Goal: Task Accomplishment & Management: Complete application form

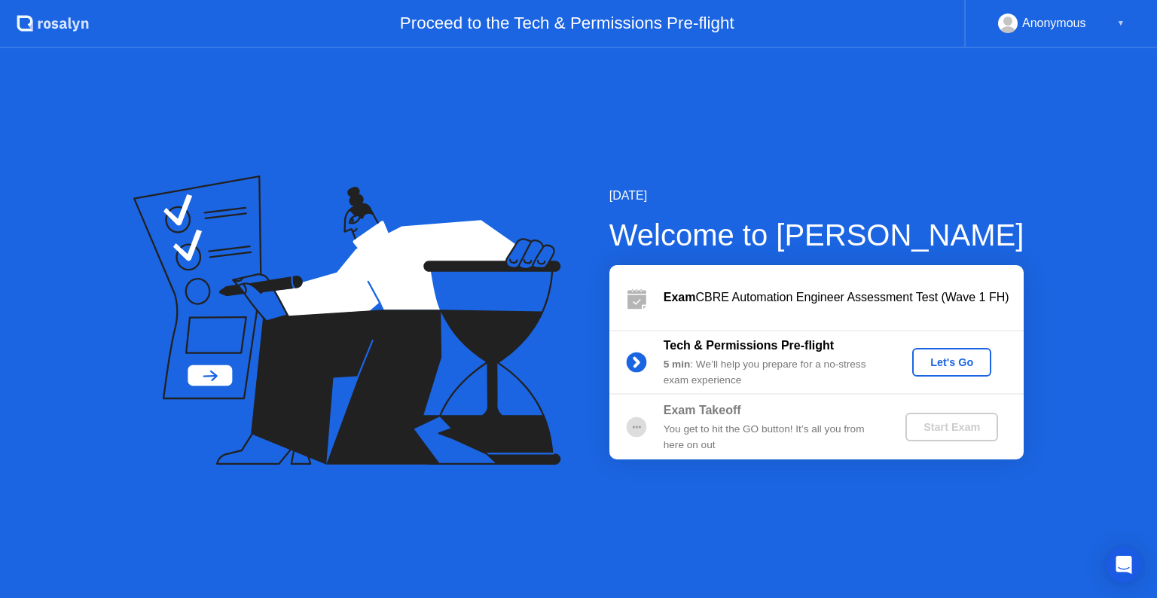
click at [932, 356] on div "Let's Go" at bounding box center [952, 362] width 67 height 12
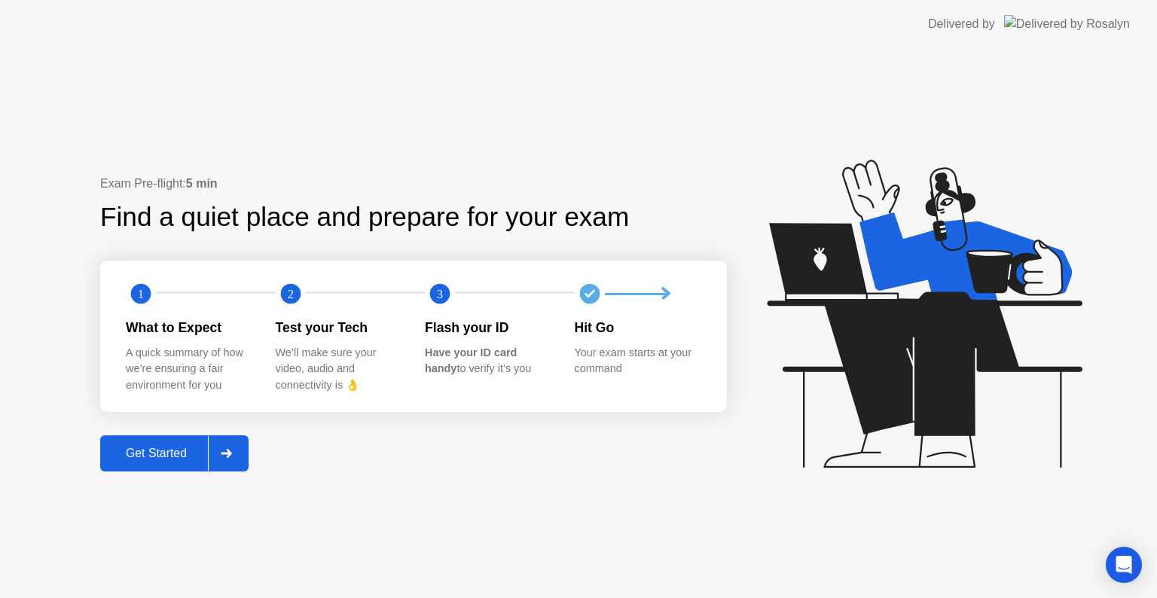
click at [230, 457] on icon at bounding box center [226, 453] width 11 height 9
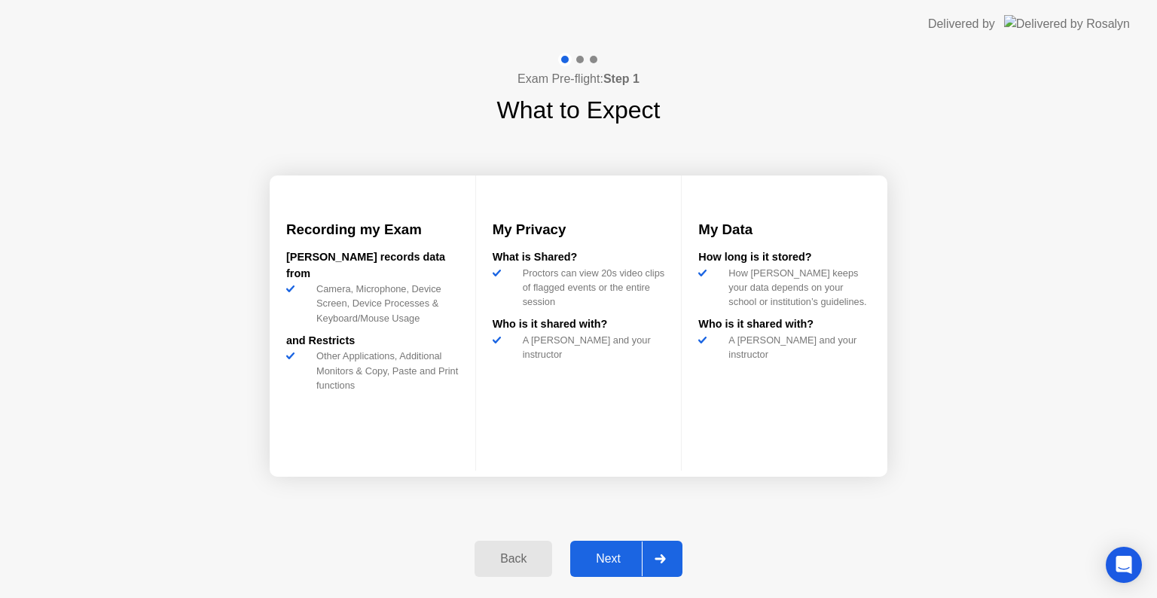
click at [671, 561] on div at bounding box center [660, 559] width 36 height 35
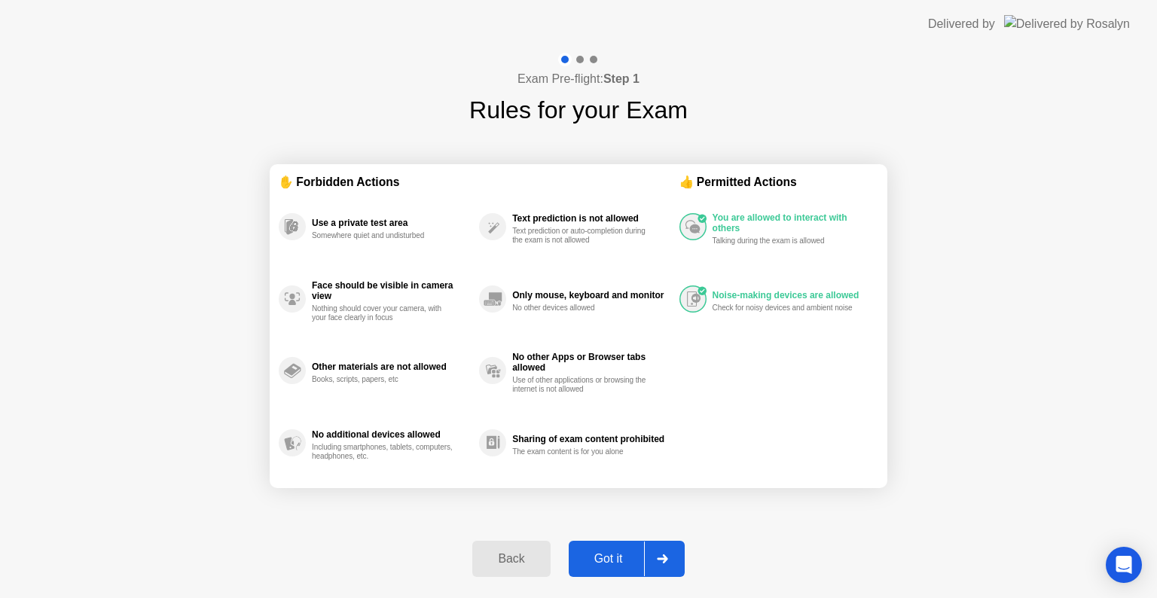
click at [666, 558] on icon at bounding box center [662, 559] width 11 height 9
select select "**********"
select select "*******"
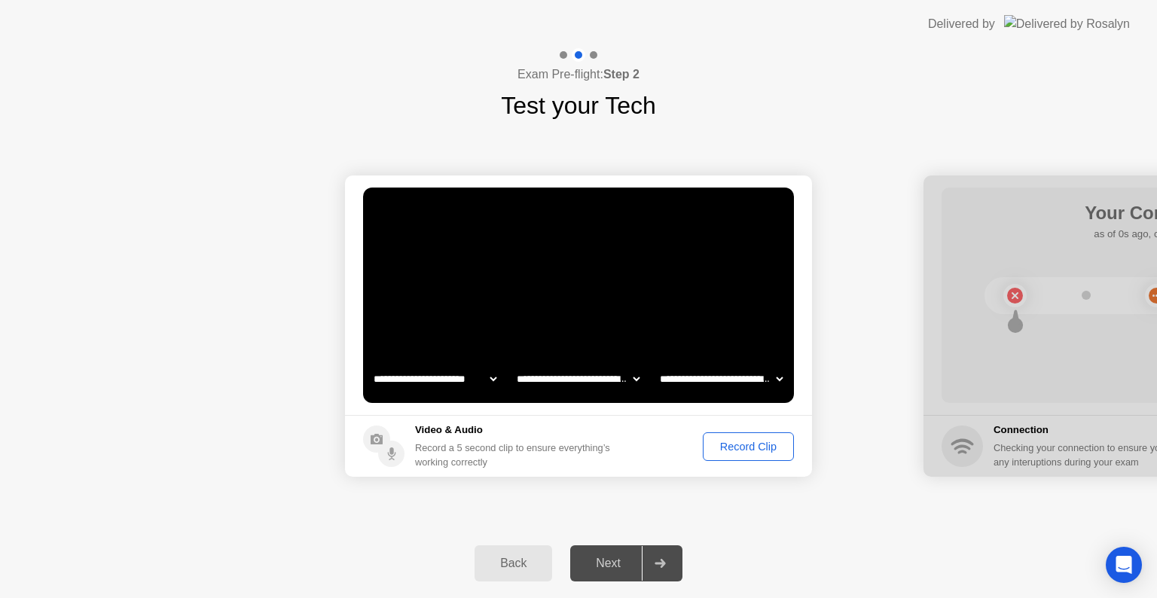
click at [718, 445] on div "Record Clip" at bounding box center [748, 447] width 81 height 12
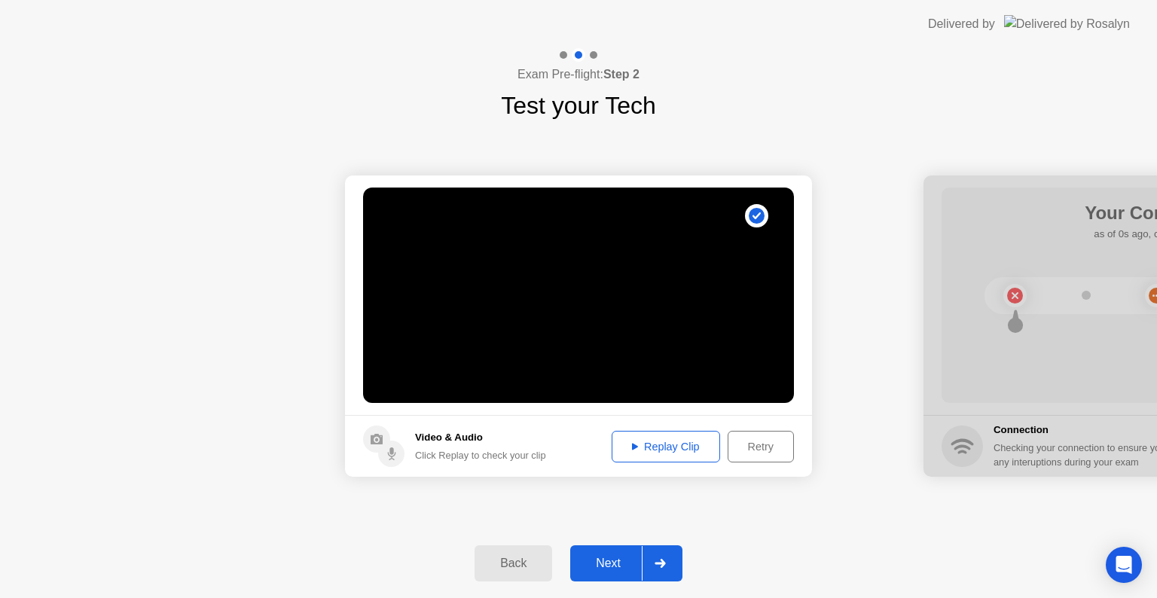
click at [634, 444] on icon at bounding box center [635, 447] width 6 height 8
click at [660, 565] on icon at bounding box center [660, 563] width 11 height 9
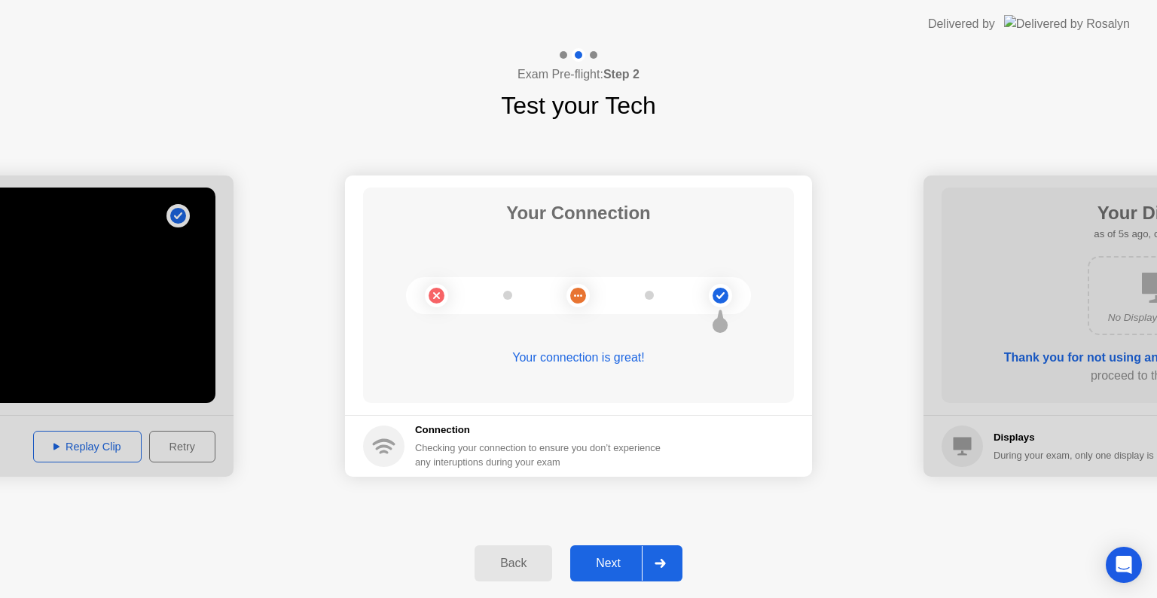
click at [679, 553] on button "Next" at bounding box center [626, 564] width 112 height 36
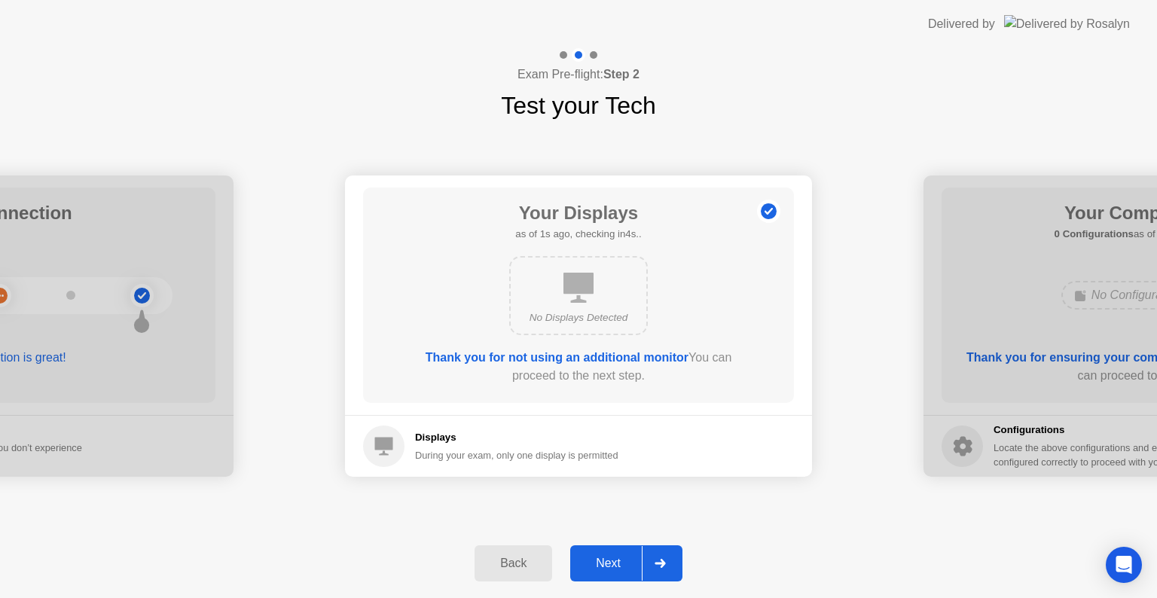
click at [679, 553] on button "Next" at bounding box center [626, 564] width 112 height 36
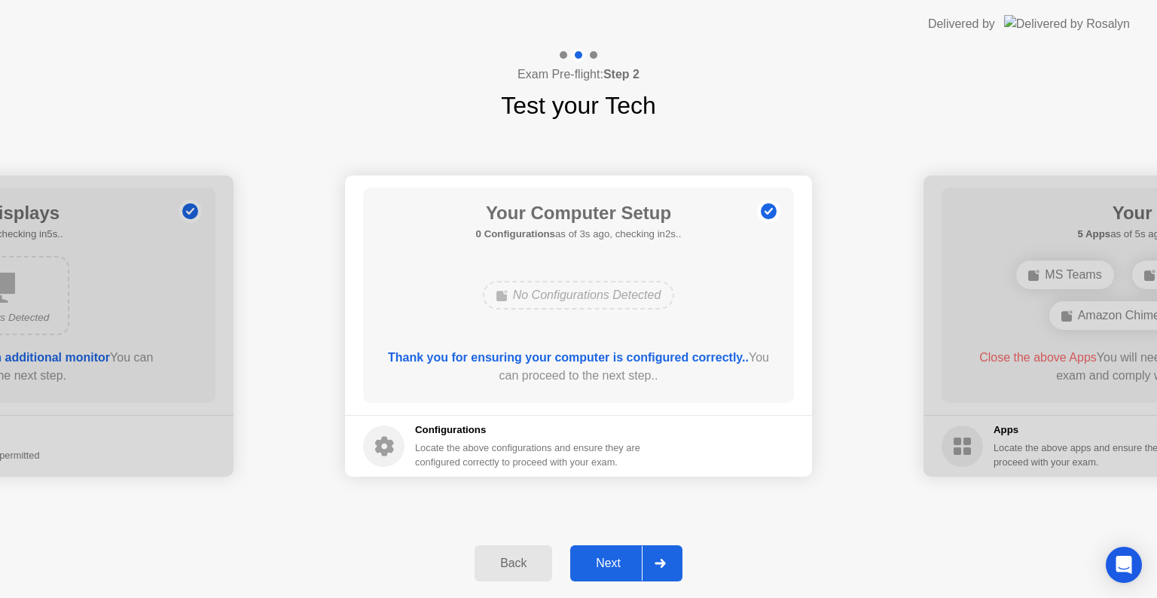
click at [679, 553] on button "Next" at bounding box center [626, 564] width 112 height 36
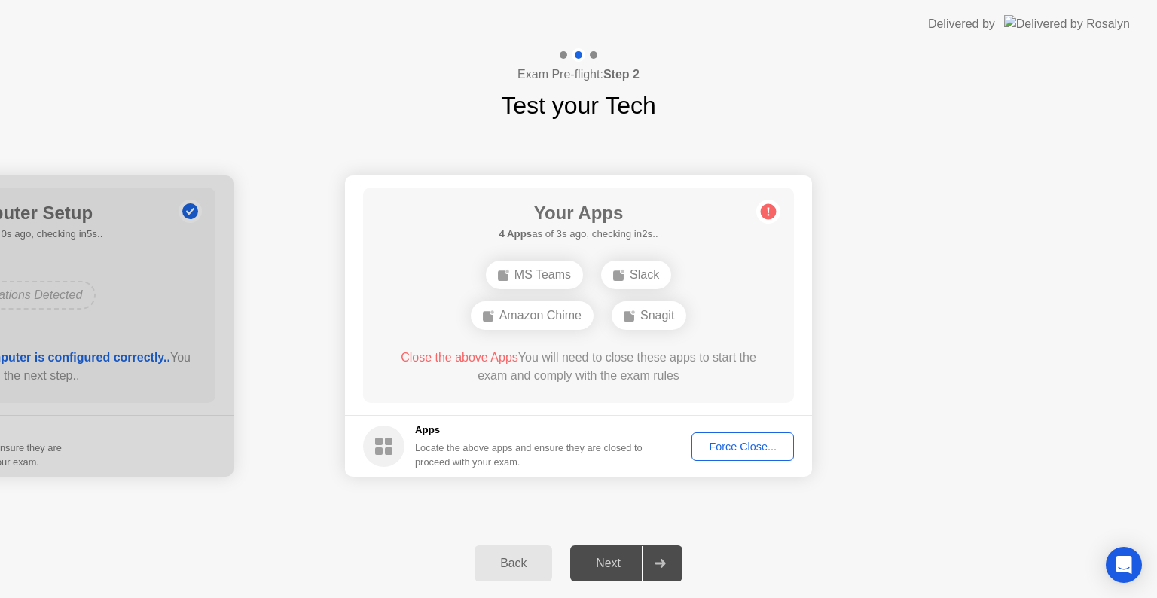
click at [719, 446] on div "Force Close..." at bounding box center [743, 447] width 92 height 12
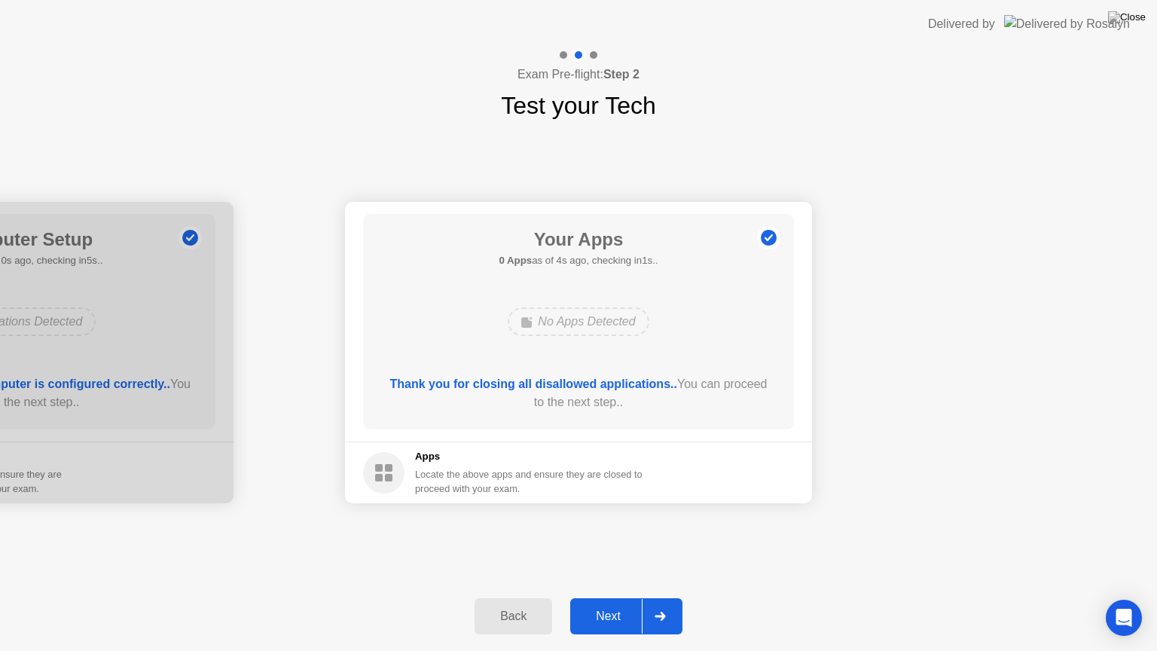
click at [671, 598] on div at bounding box center [660, 616] width 36 height 35
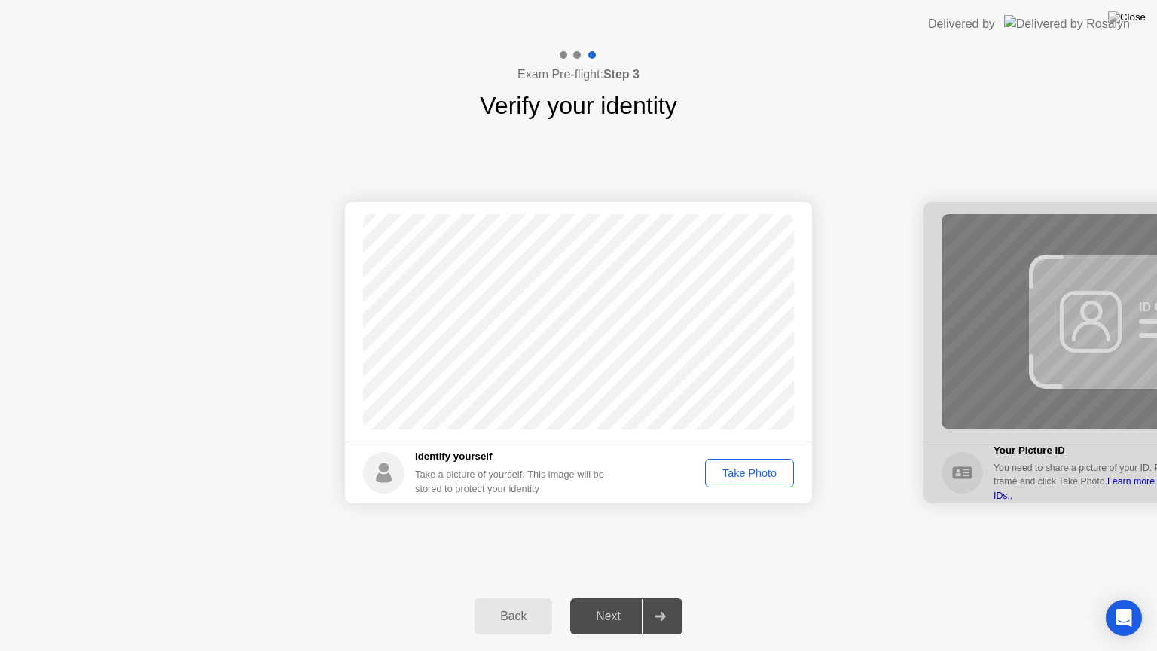
click at [747, 469] on div "Take Photo" at bounding box center [750, 473] width 78 height 12
click at [763, 460] on button "Retake" at bounding box center [759, 473] width 69 height 29
click at [763, 460] on button "Take Photo" at bounding box center [749, 473] width 89 height 29
click at [670, 598] on div at bounding box center [660, 616] width 36 height 35
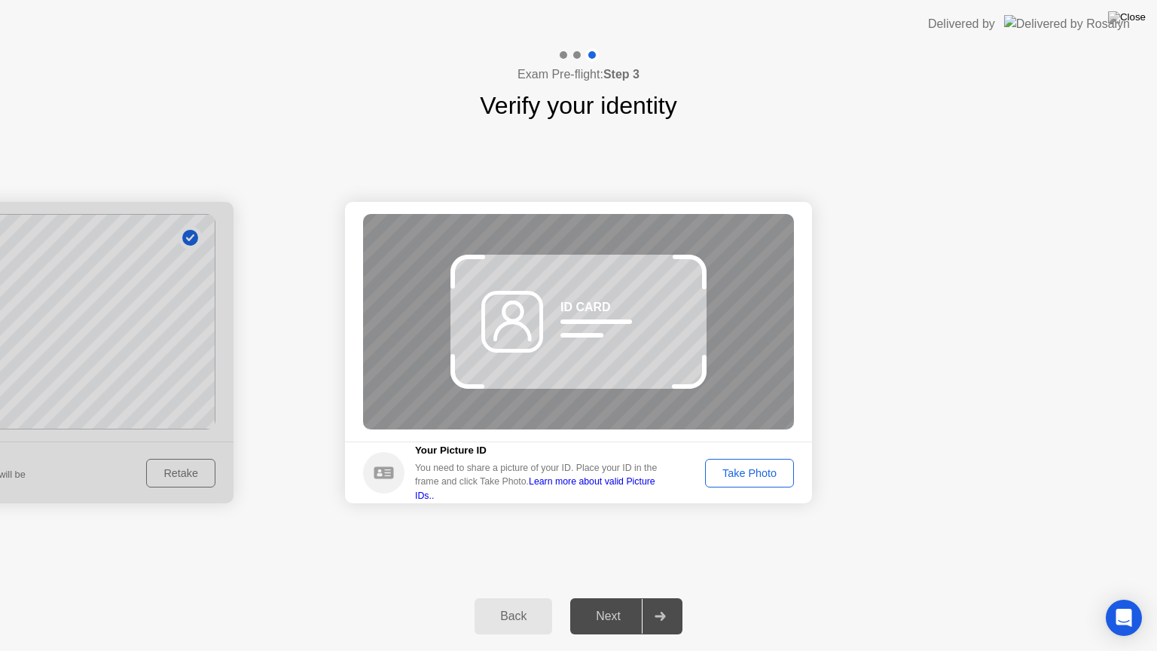
click at [614, 491] on link "Learn more about valid Picture IDs.." at bounding box center [535, 488] width 240 height 24
click at [757, 467] on div "Take Photo" at bounding box center [750, 473] width 78 height 12
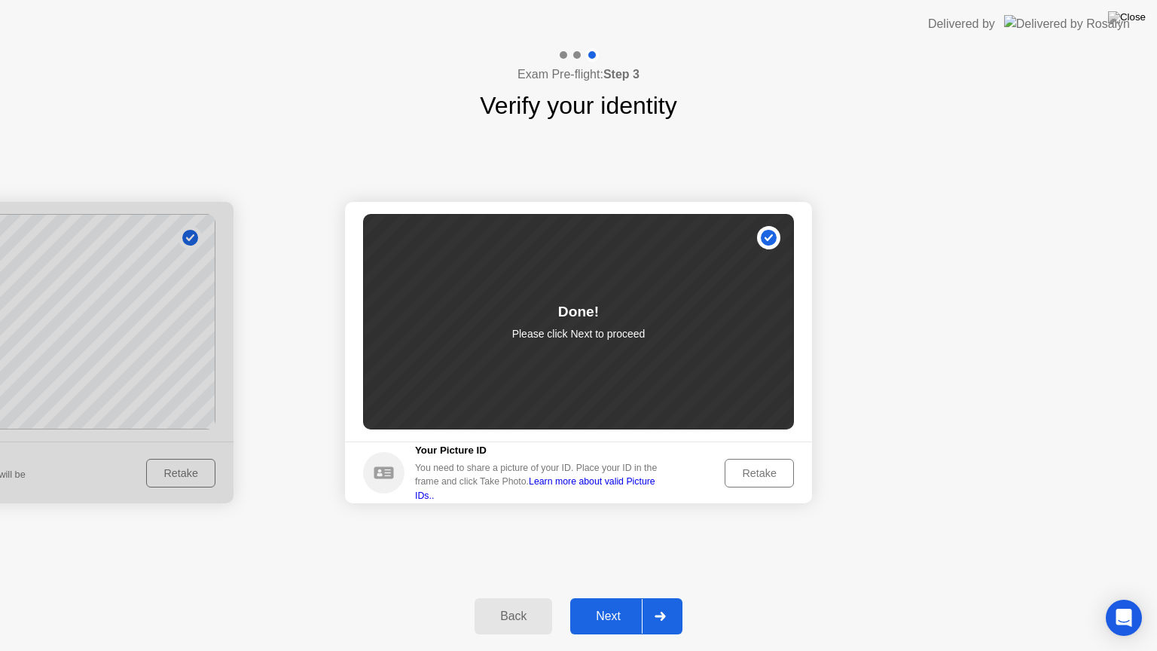
click at [669, 598] on div at bounding box center [660, 616] width 36 height 35
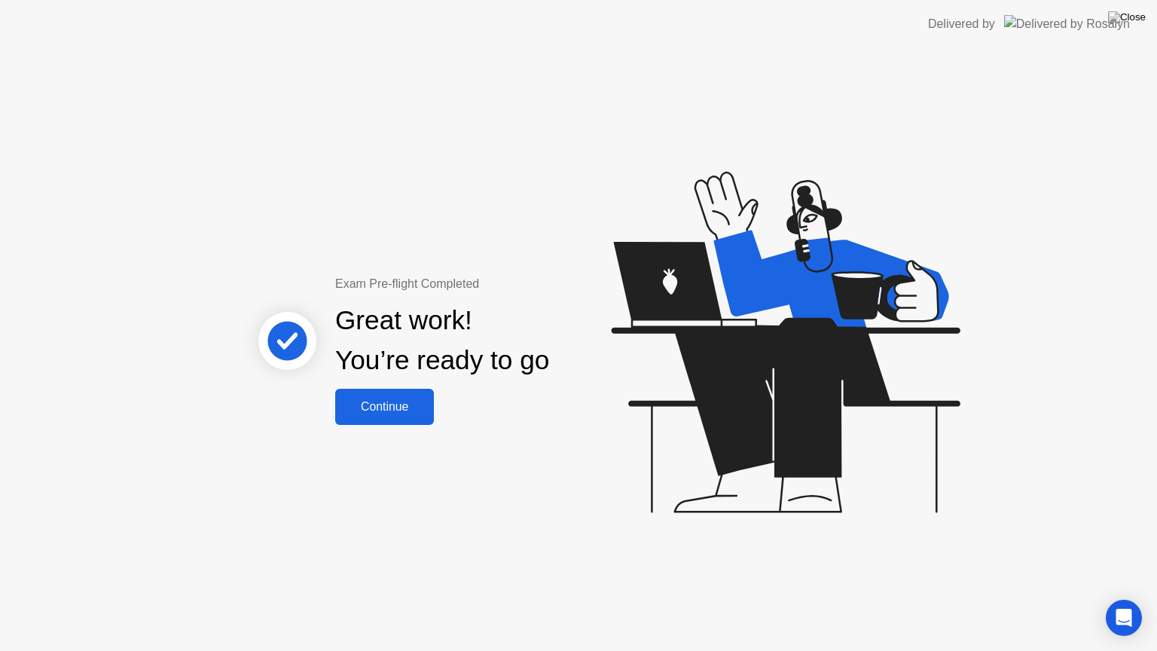
click at [407, 417] on button "Continue" at bounding box center [384, 407] width 99 height 36
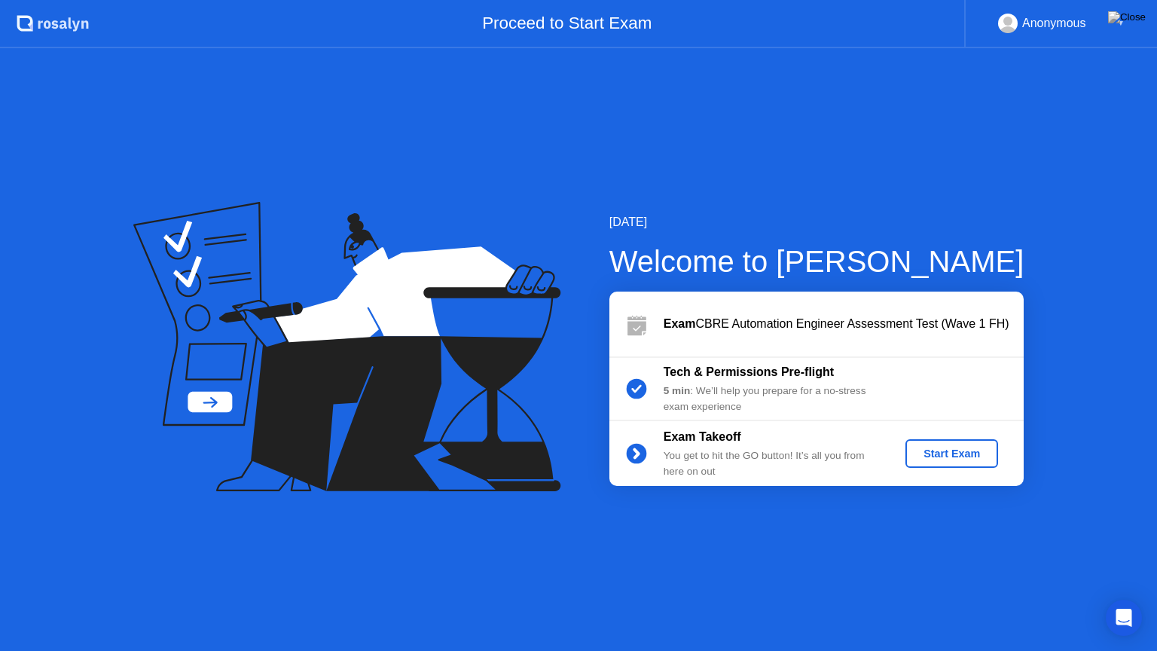
click at [937, 457] on div "Start Exam" at bounding box center [952, 454] width 81 height 12
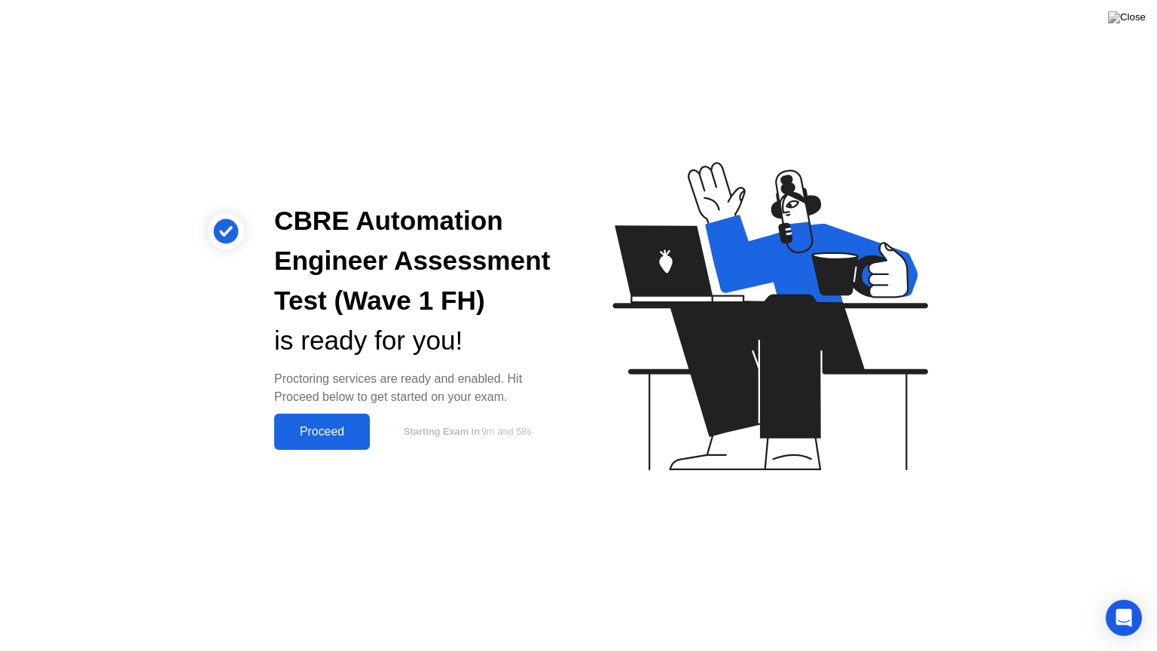
click at [325, 431] on div "Proceed" at bounding box center [322, 432] width 87 height 14
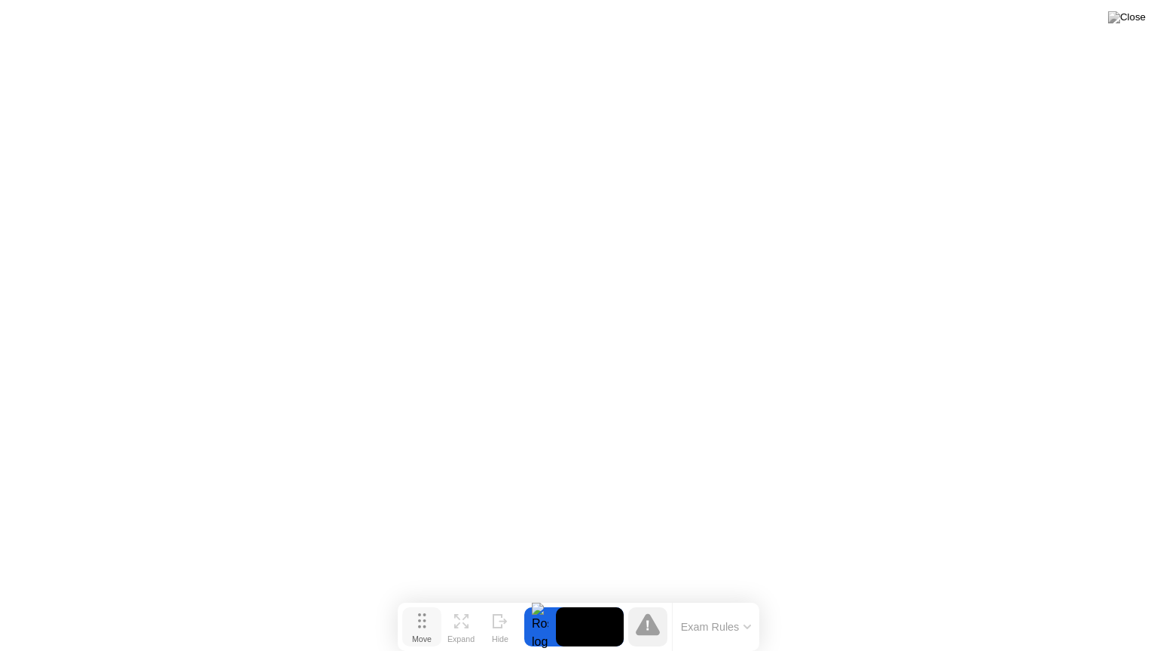
click at [414, 598] on div "Move" at bounding box center [422, 638] width 20 height 9
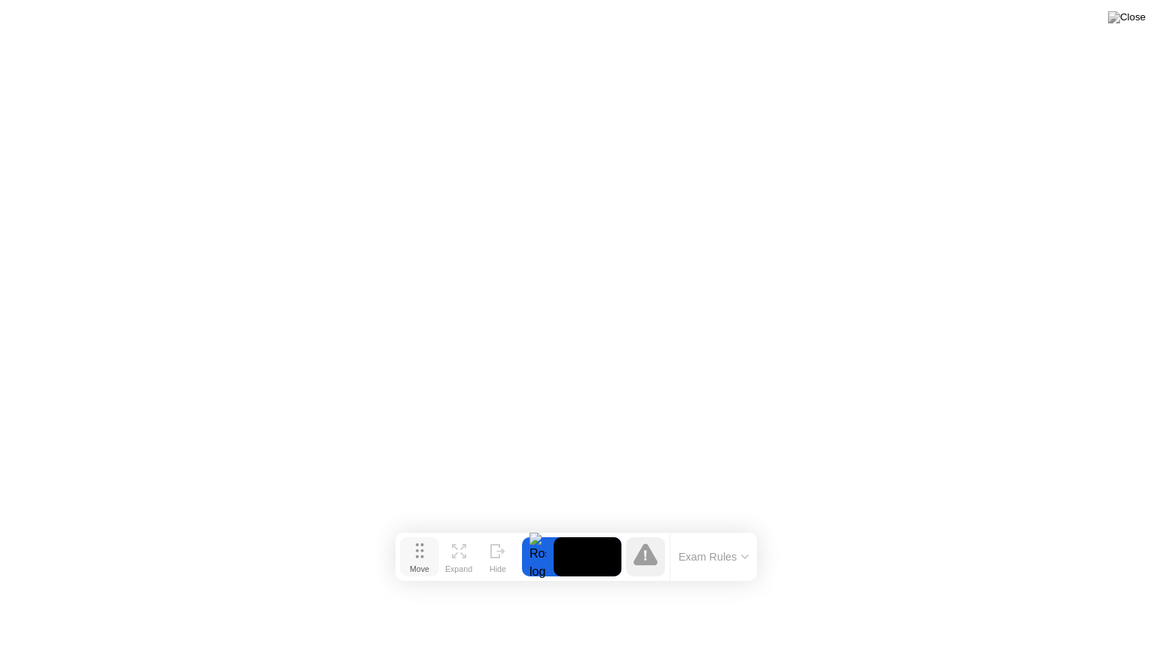
drag, startPoint x: 423, startPoint y: 619, endPoint x: 420, endPoint y: 549, distance: 70.1
click at [420, 549] on icon at bounding box center [420, 550] width 8 height 15
click at [472, 564] on div "Expand" at bounding box center [458, 568] width 27 height 9
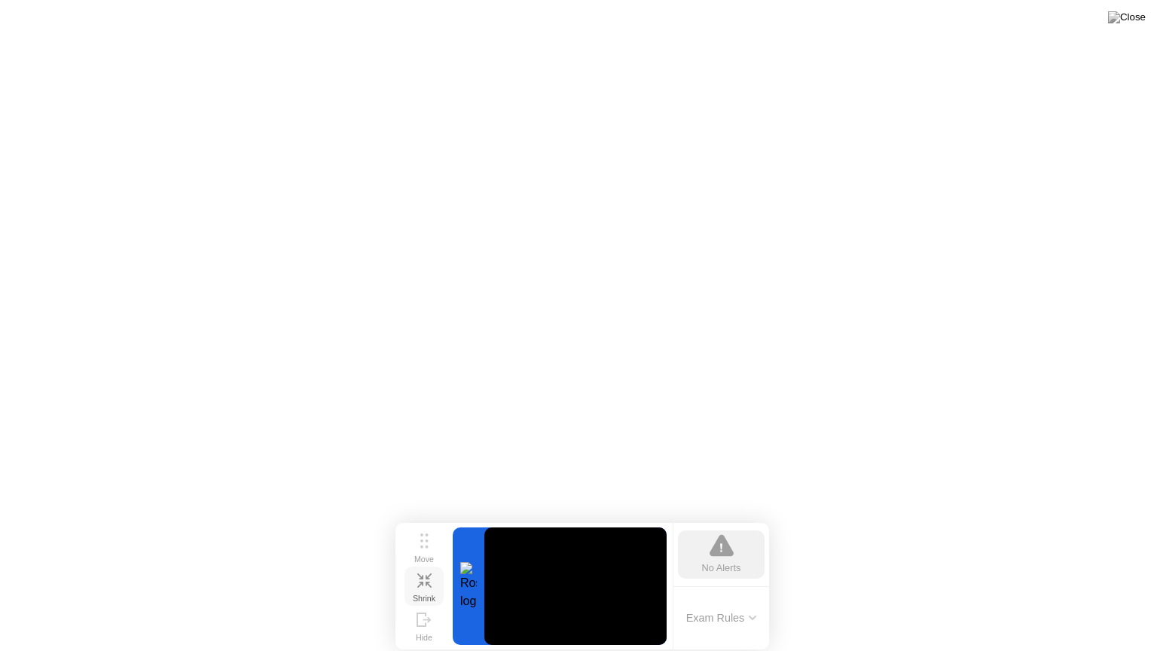
click at [431, 583] on icon at bounding box center [424, 580] width 14 height 14
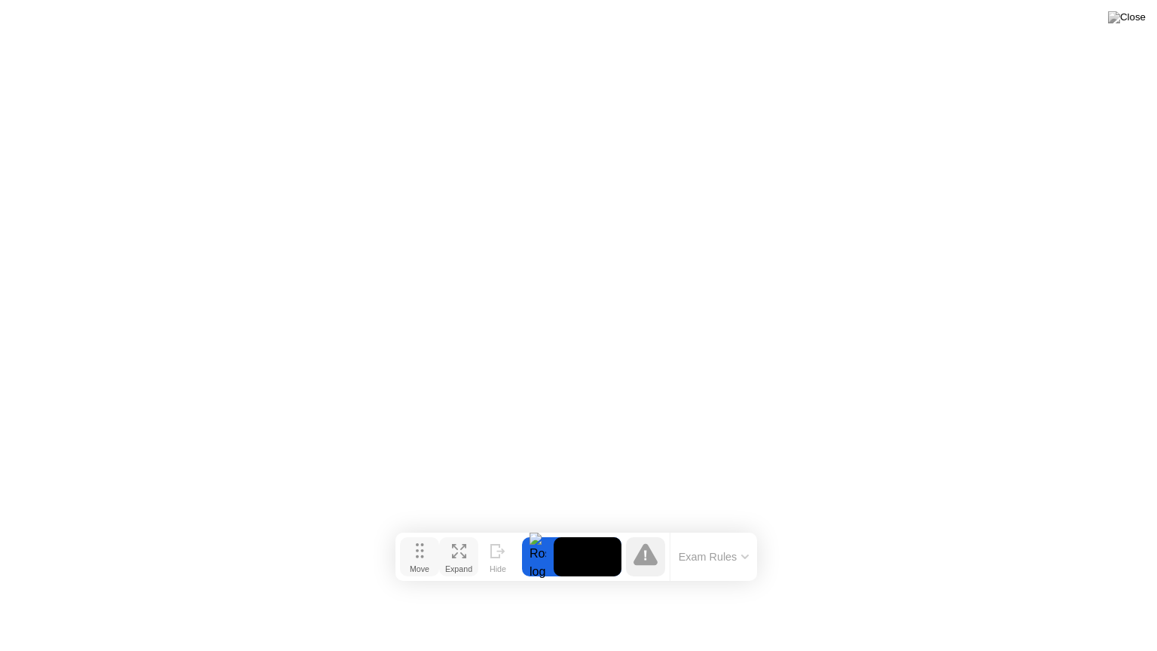
click at [416, 555] on circle at bounding box center [417, 556] width 3 height 3
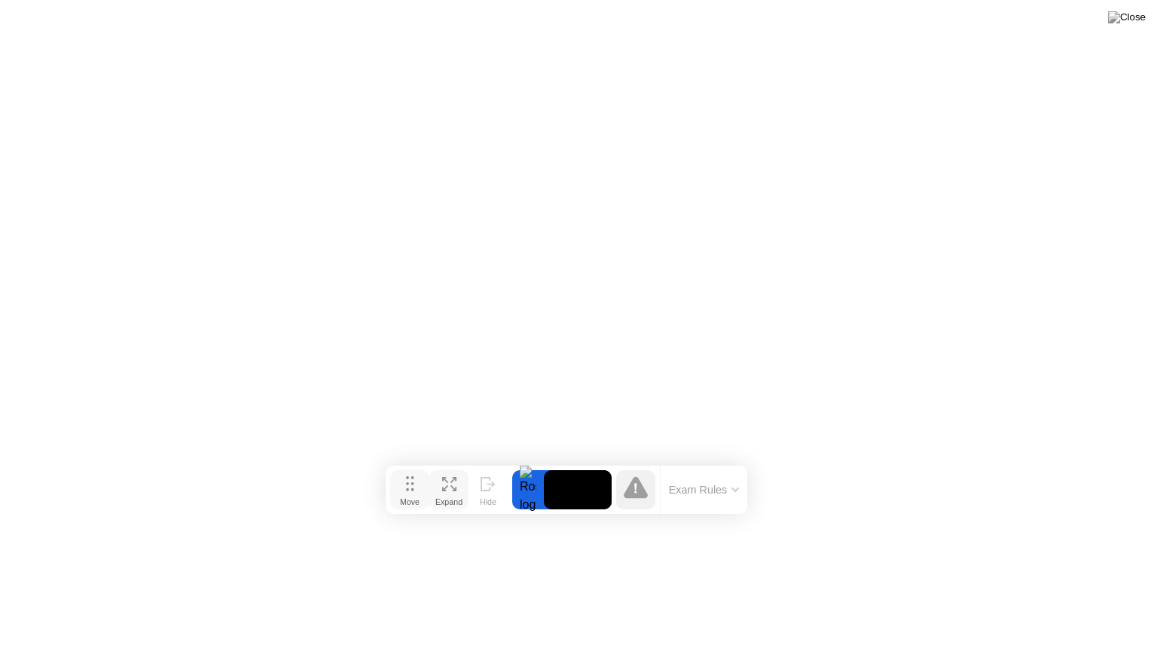
drag, startPoint x: 425, startPoint y: 552, endPoint x: 407, endPoint y: 488, distance: 67.3
click at [407, 488] on button "Move" at bounding box center [409, 489] width 39 height 39
click at [673, 491] on button "Exam Rules" at bounding box center [696, 492] width 80 height 14
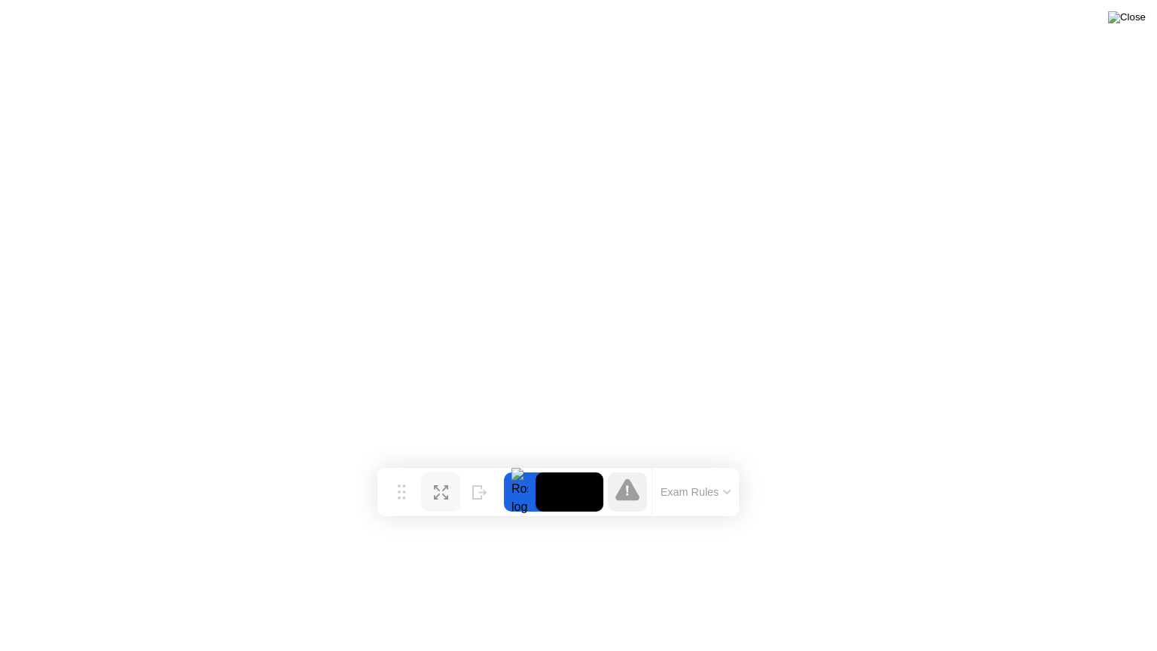
click at [1135, 18] on img at bounding box center [1127, 17] width 38 height 12
